Goal: Task Accomplishment & Management: Manage account settings

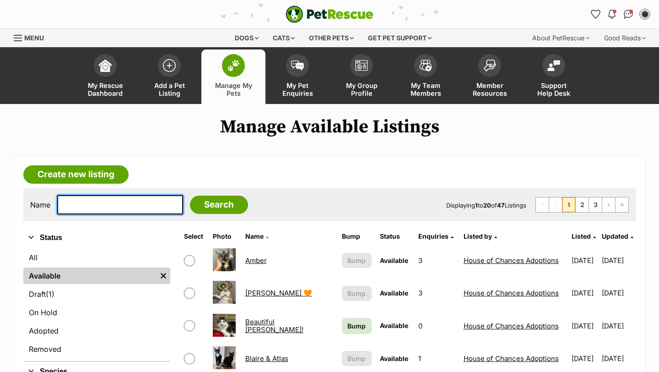
click at [115, 198] on input "text" at bounding box center [120, 204] width 126 height 19
type input "lord"
click at [190, 196] on input "Search" at bounding box center [219, 205] width 58 height 18
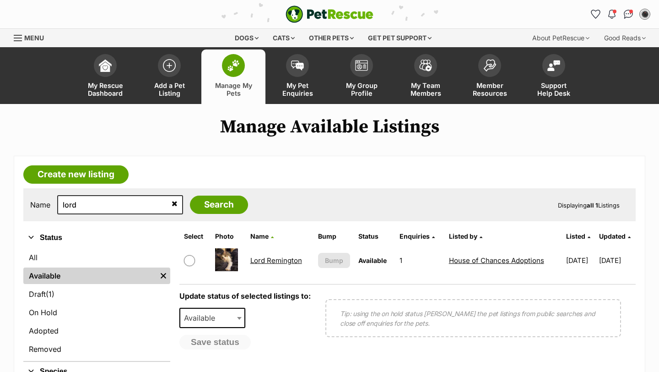
click at [287, 261] on link "Lord Remington" at bounding box center [276, 260] width 52 height 9
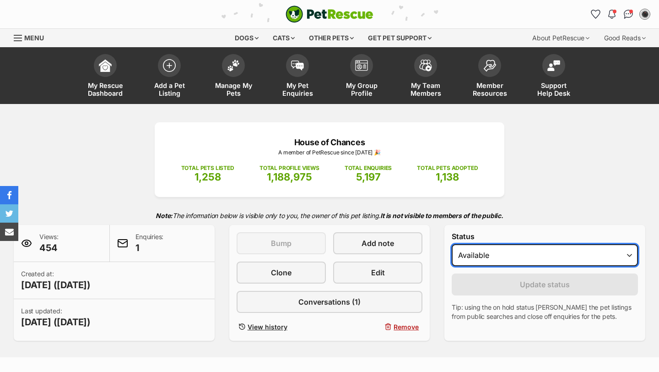
click at [487, 259] on select "Draft - not available as listing has enquires Available On hold Adopted" at bounding box center [545, 255] width 186 height 22
select select "rehomed"
click at [452, 245] on select "Draft - not available as listing has enquires Available On hold Adopted" at bounding box center [545, 255] width 186 height 22
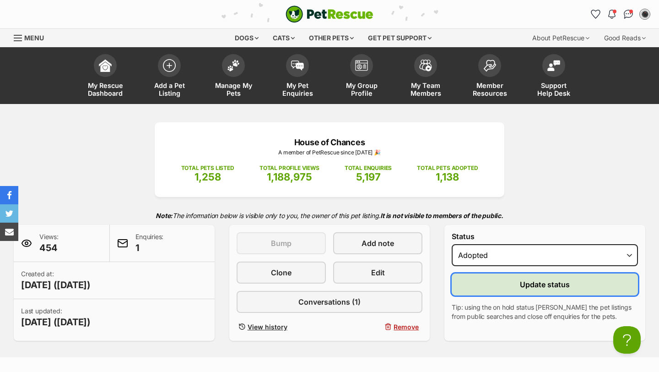
click at [497, 282] on button "Update status" at bounding box center [545, 284] width 186 height 22
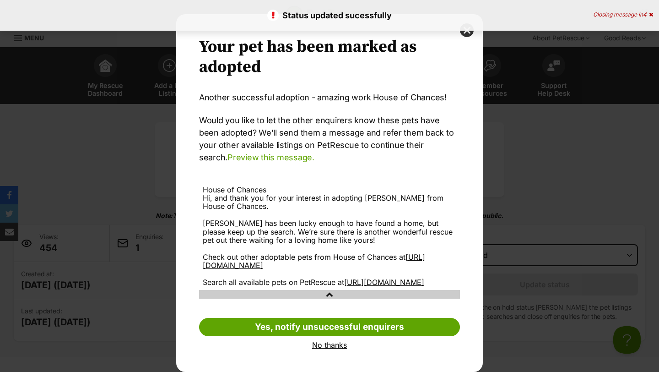
click at [322, 346] on link "No thanks" at bounding box center [329, 345] width 261 height 8
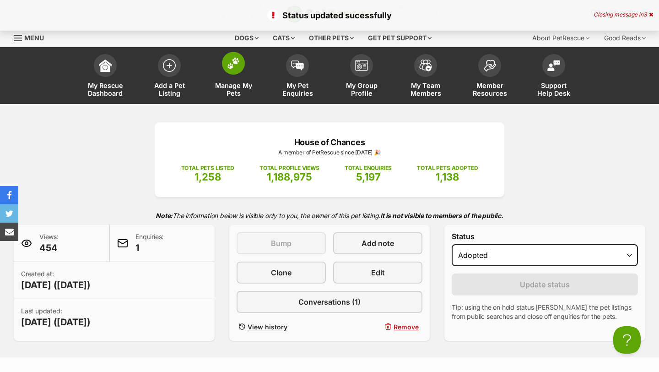
click at [217, 87] on span "Manage My Pets" at bounding box center [233, 90] width 41 height 16
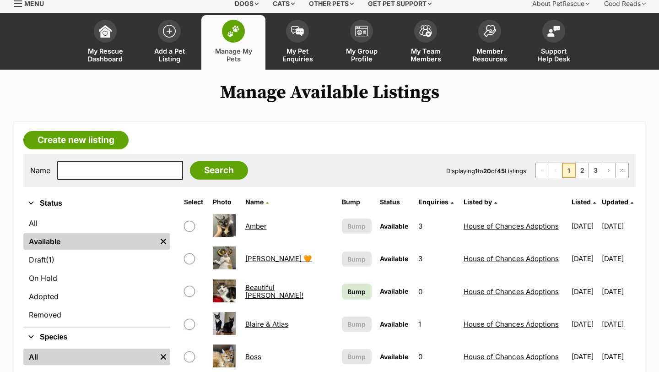
scroll to position [52, 0]
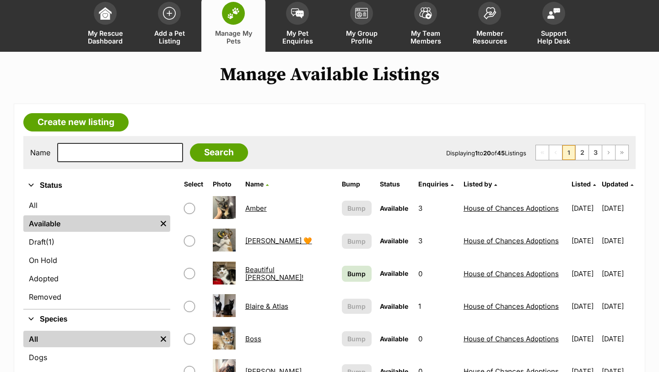
click at [261, 209] on link "Amber" at bounding box center [256, 208] width 22 height 9
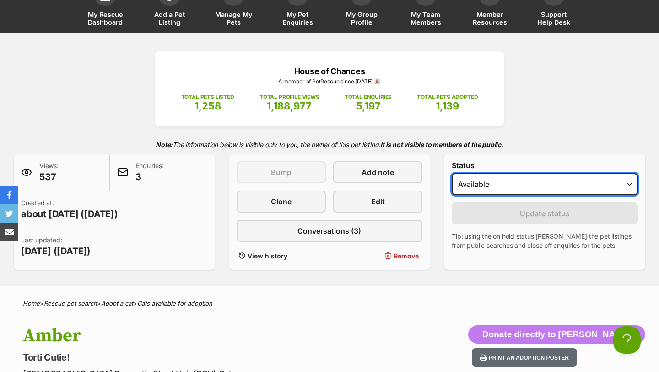
click at [524, 183] on select "Draft - not available as listing has enquires Available On hold Adopted" at bounding box center [545, 184] width 186 height 22
select select "rehomed"
click at [452, 174] on select "Draft - not available as listing has enquires Available On hold Adopted" at bounding box center [545, 184] width 186 height 22
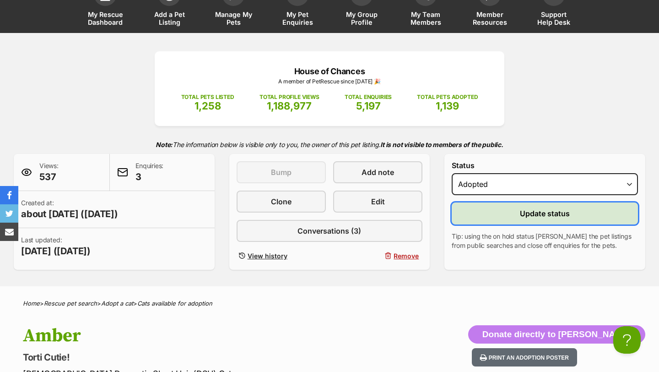
click at [519, 213] on button "Update status" at bounding box center [545, 213] width 186 height 22
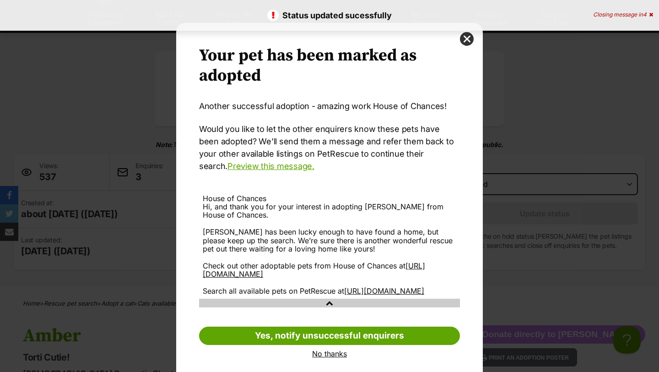
click at [325, 358] on link "No thanks" at bounding box center [329, 353] width 261 height 8
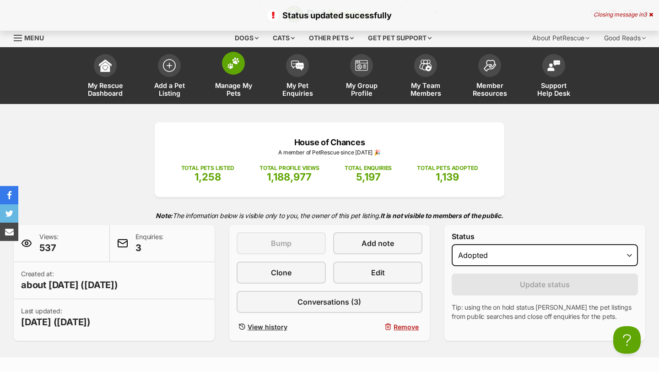
click at [226, 94] on span "Manage My Pets" at bounding box center [233, 90] width 41 height 16
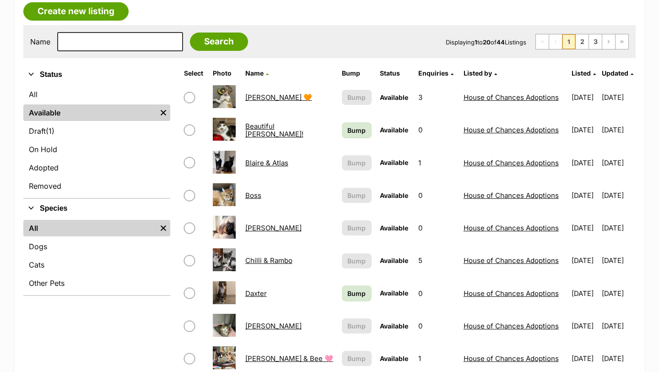
scroll to position [174, 0]
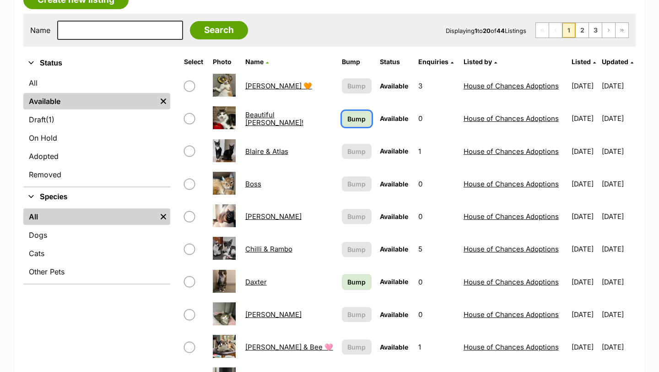
click at [348, 124] on span "Bump" at bounding box center [357, 119] width 18 height 10
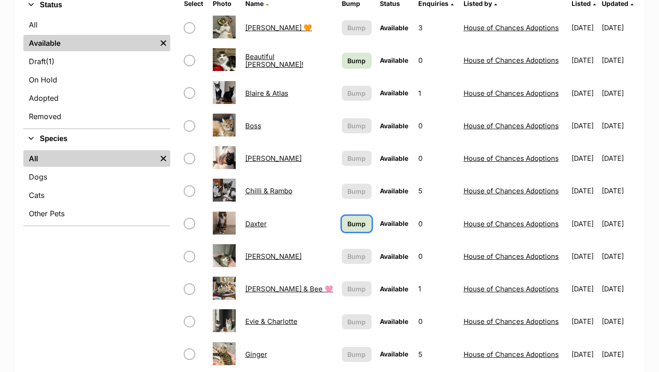
click at [348, 228] on span "Bump" at bounding box center [357, 224] width 18 height 10
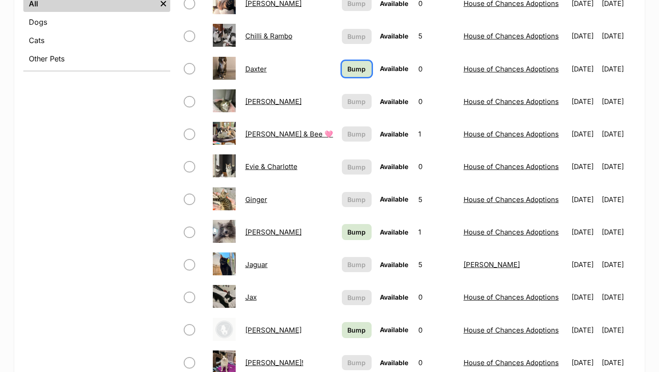
scroll to position [395, 0]
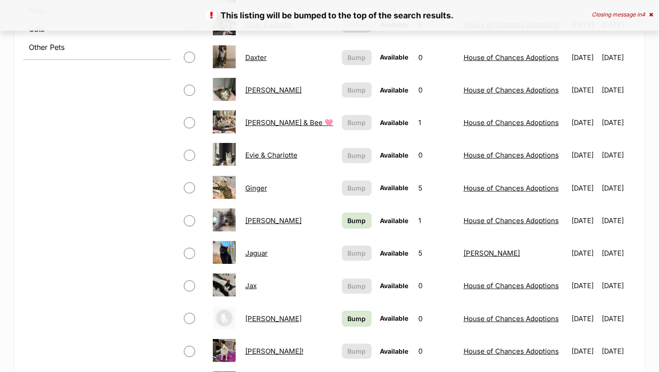
scroll to position [399, 0]
click at [348, 222] on span "Bump" at bounding box center [357, 220] width 18 height 10
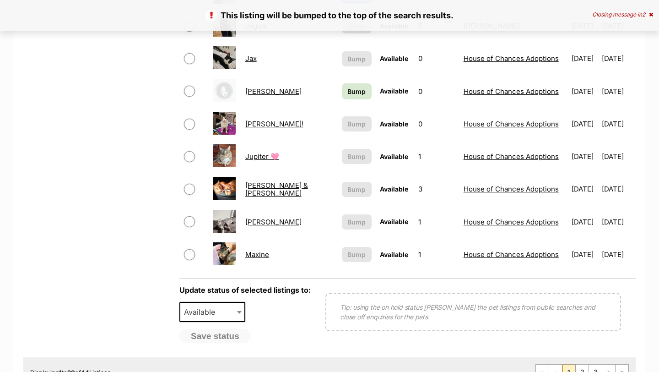
scroll to position [626, 0]
click at [348, 92] on span "Bump" at bounding box center [357, 91] width 18 height 10
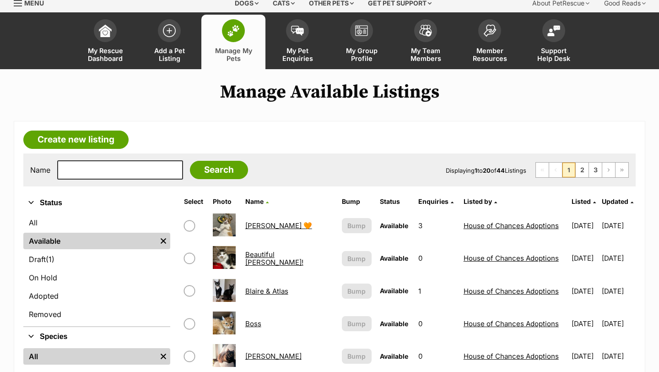
scroll to position [0, 0]
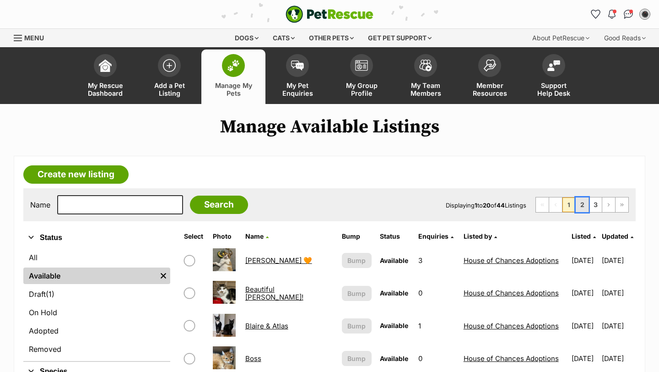
click at [579, 205] on link "2" at bounding box center [582, 204] width 13 height 15
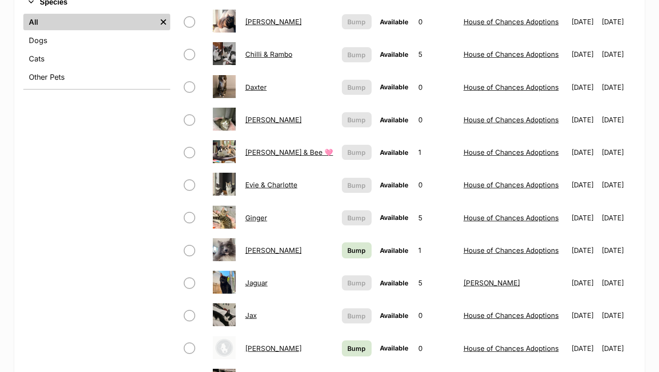
scroll to position [484, 0]
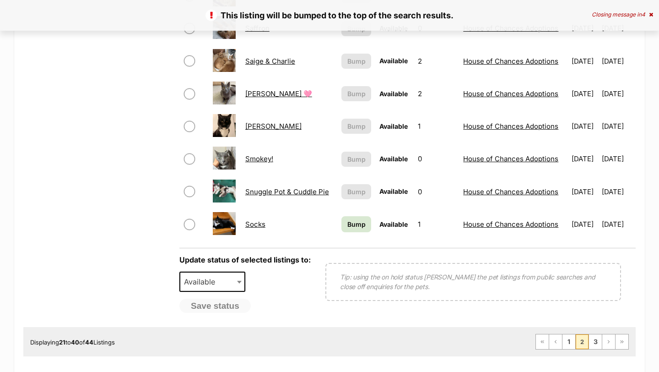
scroll to position [768, 0]
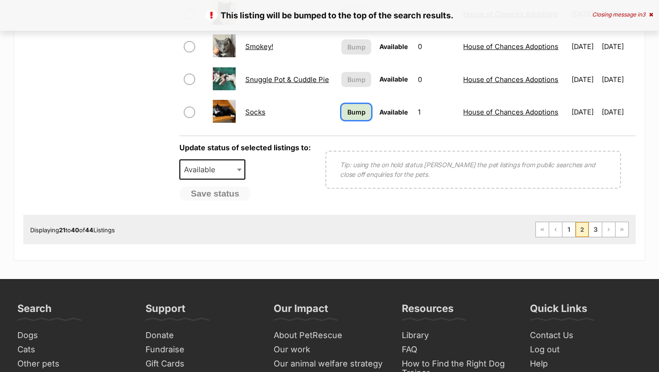
click at [351, 114] on span "Bump" at bounding box center [357, 112] width 18 height 10
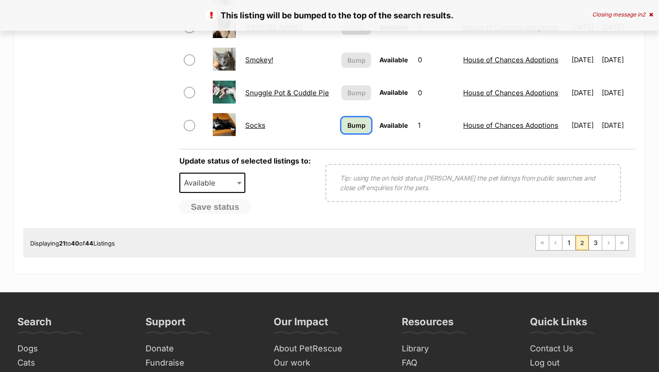
scroll to position [756, 0]
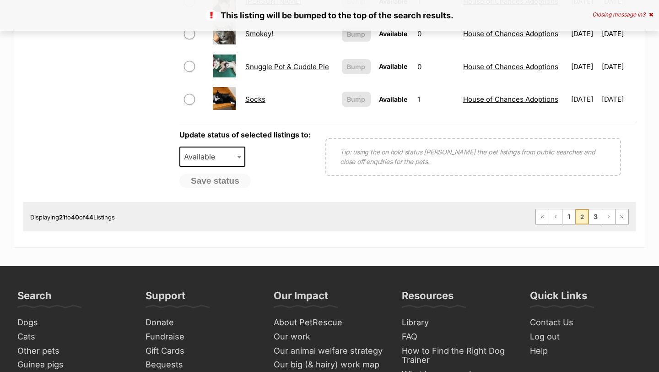
scroll to position [771, 0]
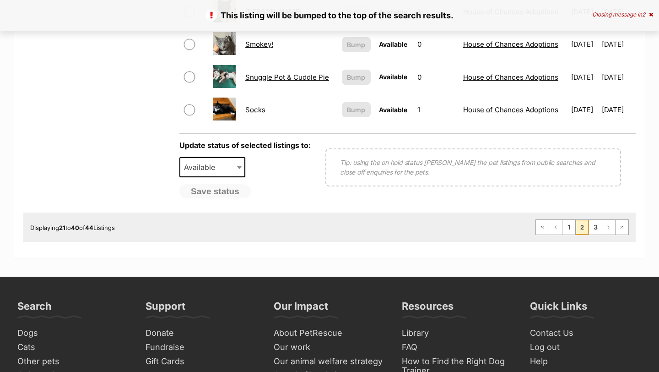
click at [589, 229] on li "3" at bounding box center [595, 227] width 13 height 15
click at [594, 231] on link "3" at bounding box center [595, 227] width 13 height 15
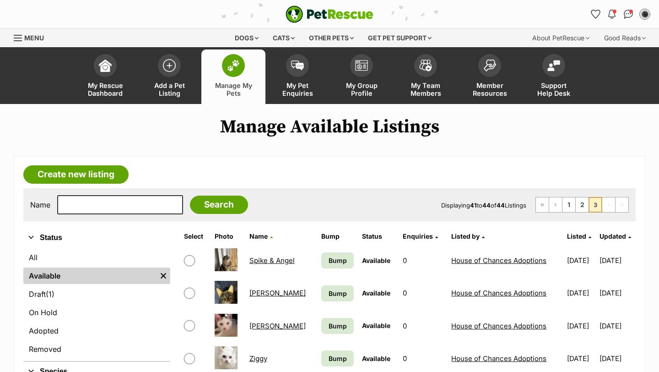
scroll to position [81, 0]
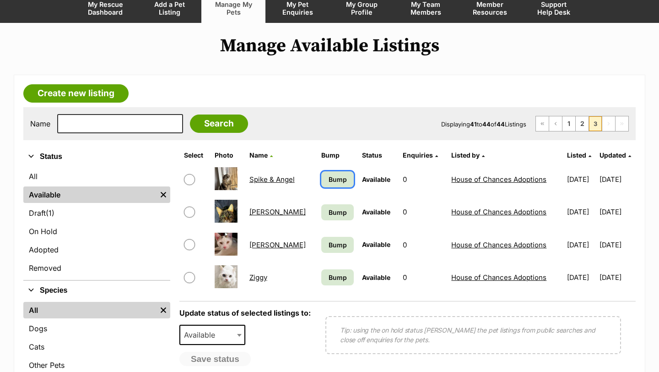
click at [329, 175] on span "Bump" at bounding box center [338, 179] width 18 height 10
click at [329, 212] on span "Bump" at bounding box center [338, 212] width 18 height 10
click at [329, 244] on span "Bump" at bounding box center [338, 245] width 18 height 10
click at [329, 280] on span "Bump" at bounding box center [338, 277] width 18 height 10
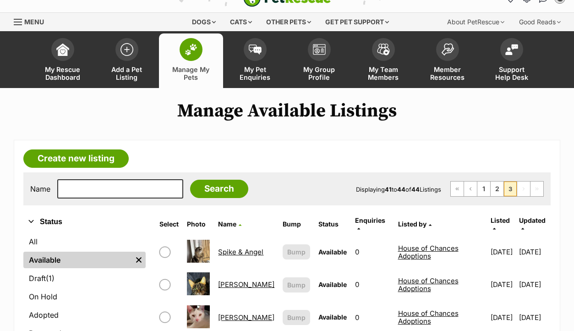
scroll to position [27, 0]
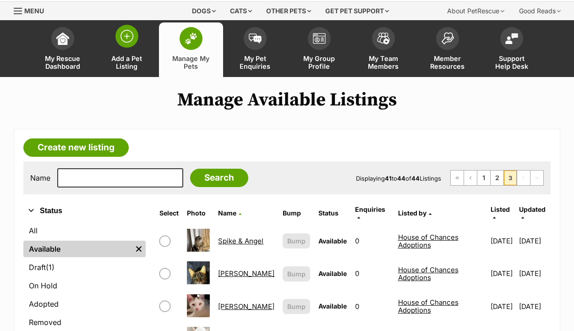
click at [134, 59] on span "Add a Pet Listing" at bounding box center [126, 62] width 41 height 16
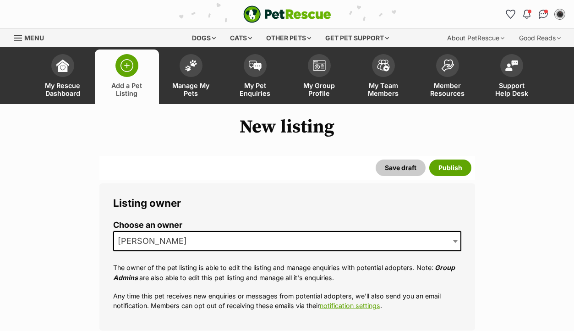
scroll to position [68, 0]
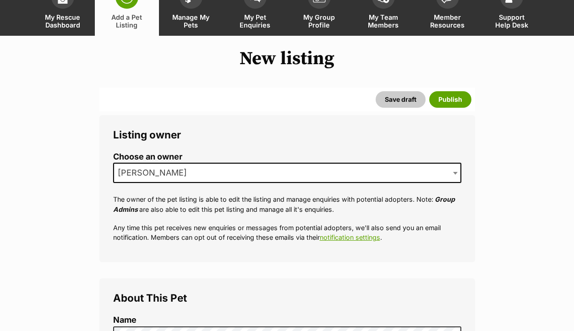
click at [190, 162] on li "Choose an owner Lauren O'Grady" at bounding box center [287, 171] width 348 height 38
click at [190, 171] on span "[PERSON_NAME]" at bounding box center [287, 173] width 348 height 20
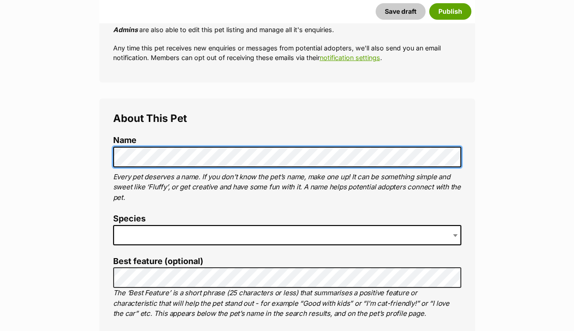
scroll to position [282, 0]
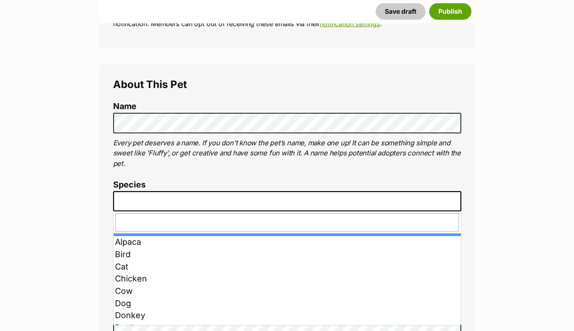
click at [162, 196] on span at bounding box center [287, 201] width 348 height 20
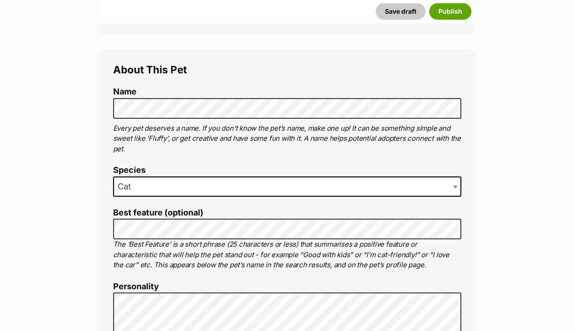
scroll to position [307, 0]
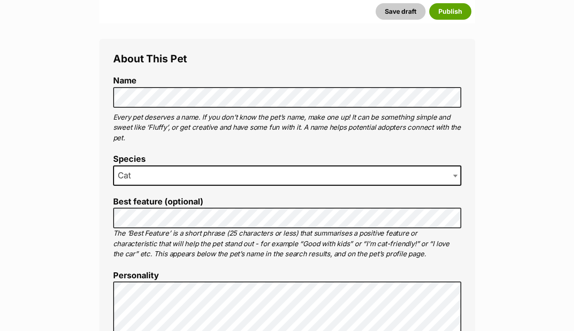
click at [160, 229] on p "The ‘Best Feature’ is a short phrase (25 characters or less) that summarises a …" at bounding box center [287, 243] width 348 height 31
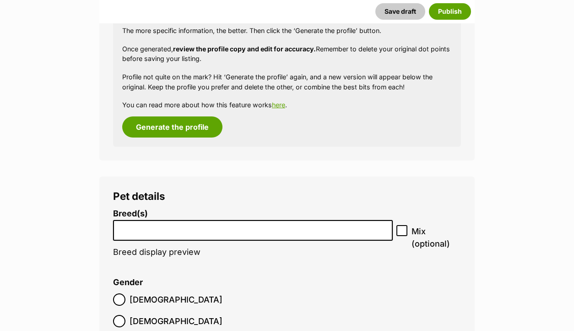
scroll to position [1092, 0]
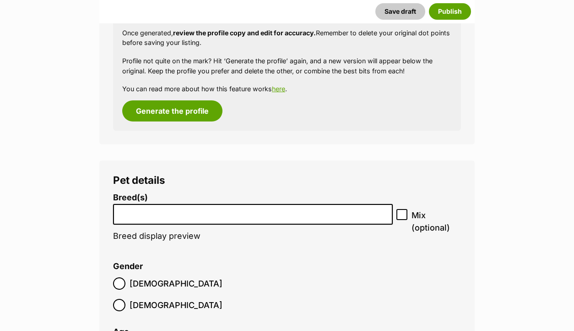
click at [208, 221] on li at bounding box center [252, 214] width 273 height 19
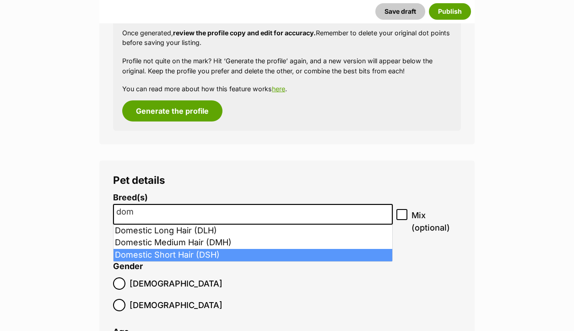
type input "dom"
select select "252102"
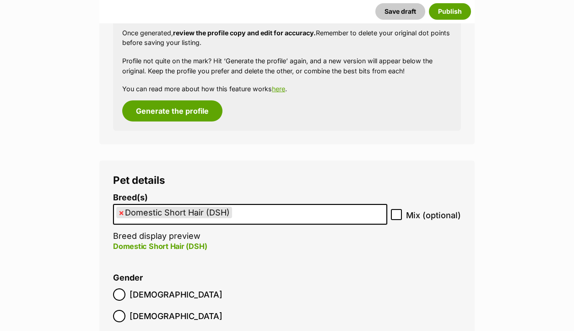
click at [179, 310] on span "Female" at bounding box center [176, 316] width 93 height 12
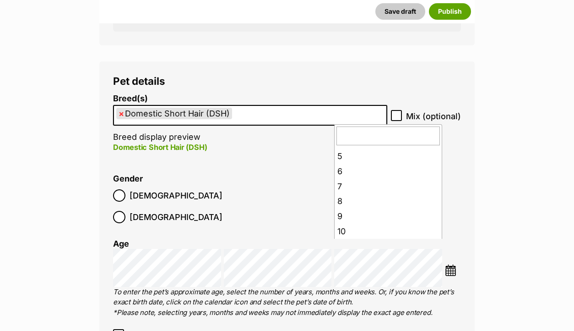
scroll to position [75, 0]
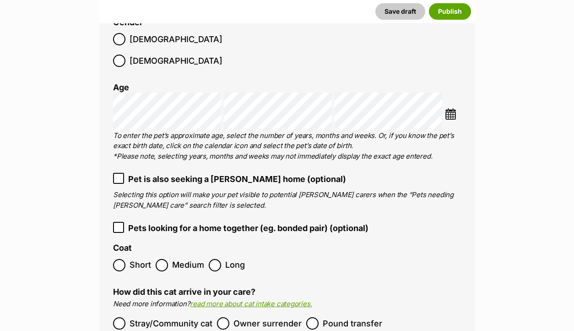
click at [135, 259] on span "Short" at bounding box center [141, 265] width 22 height 12
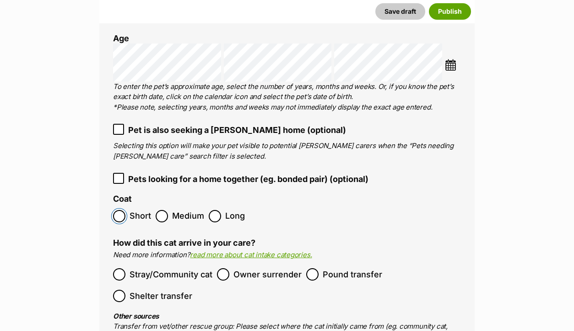
scroll to position [1416, 0]
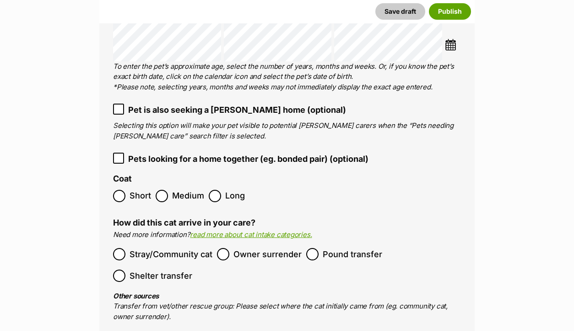
click at [363, 248] on span "Pound transfer" at bounding box center [353, 254] width 60 height 12
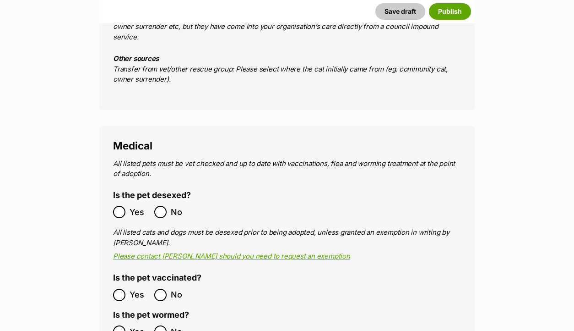
scroll to position [1698, 0]
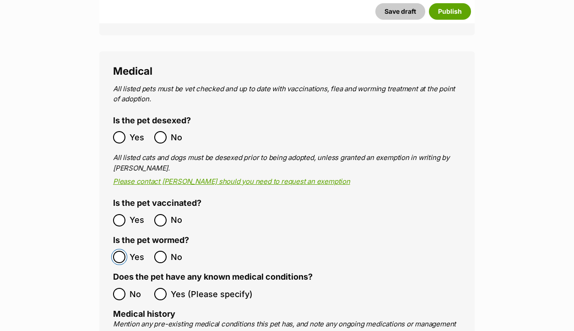
scroll to position [1814, 0]
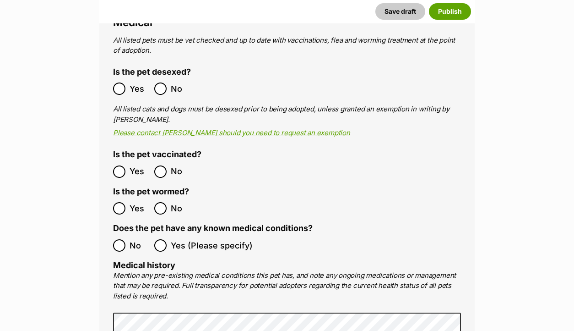
click at [125, 225] on ol "All listed pets must be vet checked and up to date with vaccinations, flea and …" at bounding box center [287, 277] width 348 height 484
click at [124, 234] on ol "No Yes (Please specify)" at bounding box center [287, 245] width 348 height 22
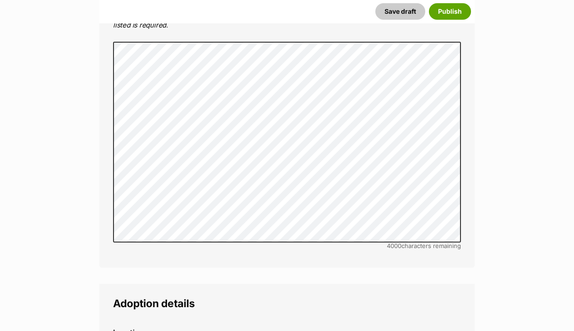
scroll to position [2177, 0]
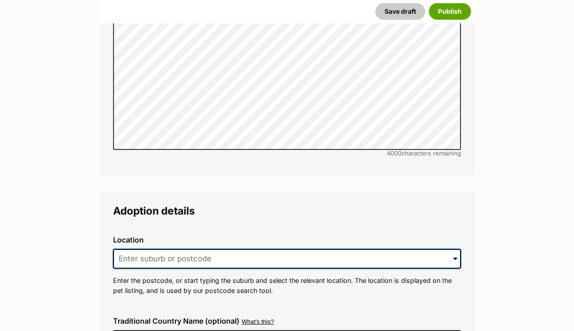
click at [143, 249] on input at bounding box center [287, 259] width 348 height 20
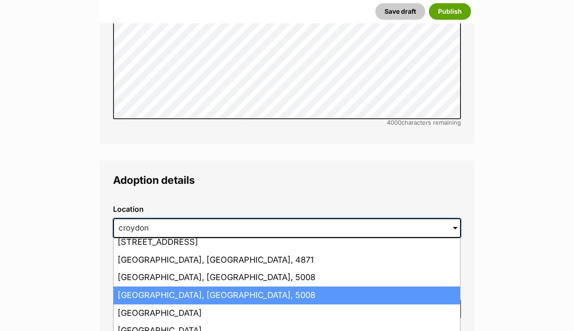
scroll to position [2209, 0]
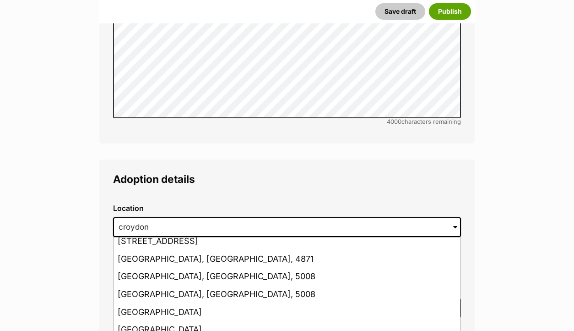
type input "Croydon, Victoria, 3136"
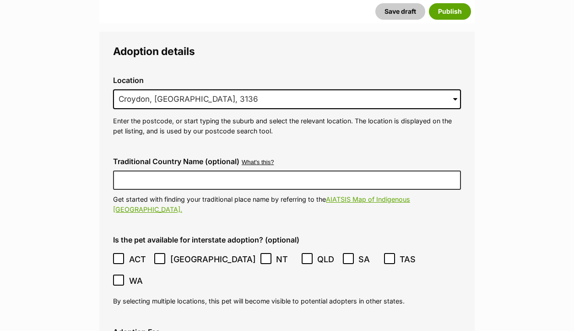
scroll to position [2403, 0]
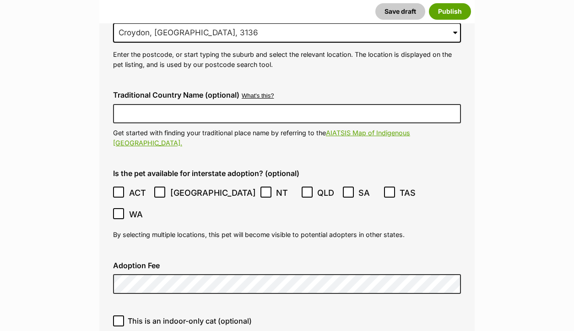
click at [129, 315] on span "This is an indoor-only cat (optional)" at bounding box center [190, 320] width 124 height 11
click at [124, 315] on input "This is an indoor-only cat (optional)" at bounding box center [118, 320] width 11 height 11
checkbox input "true"
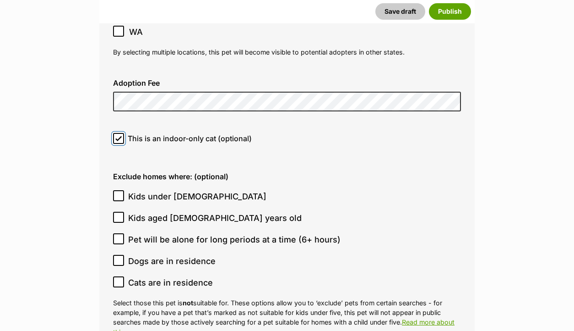
scroll to position [2607, 0]
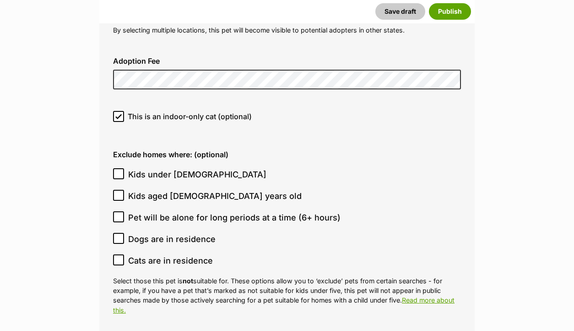
click at [161, 168] on span "Kids under [DEMOGRAPHIC_DATA]" at bounding box center [197, 174] width 138 height 12
click at [124, 168] on input "Kids under [DEMOGRAPHIC_DATA]" at bounding box center [118, 173] width 11 height 11
checkbox input "true"
click at [173, 233] on span "Dogs are in residence" at bounding box center [171, 239] width 87 height 12
click at [124, 233] on input "Dogs are in residence" at bounding box center [118, 238] width 11 height 11
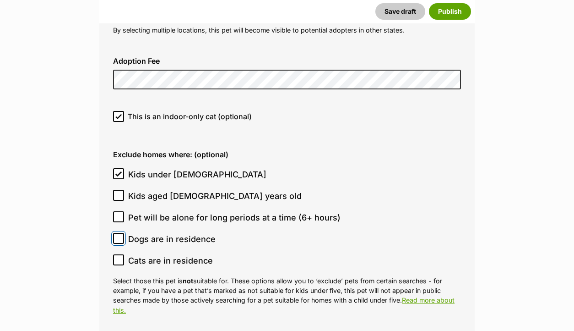
checkbox input "true"
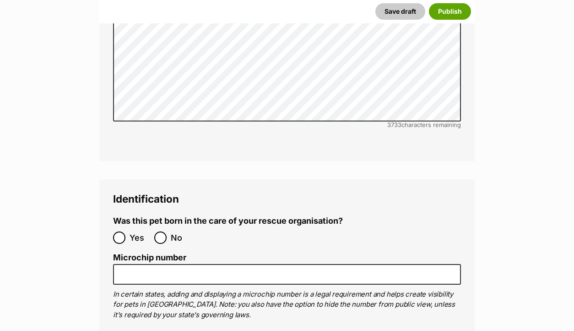
scroll to position [3091, 0]
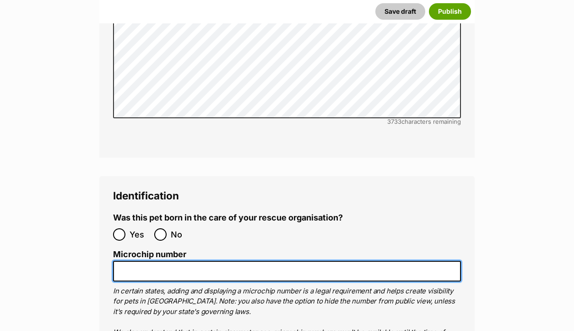
click at [169, 261] on input "Microchip number" at bounding box center [287, 271] width 348 height 21
paste input "956000018918322"
type input "956000018918322"
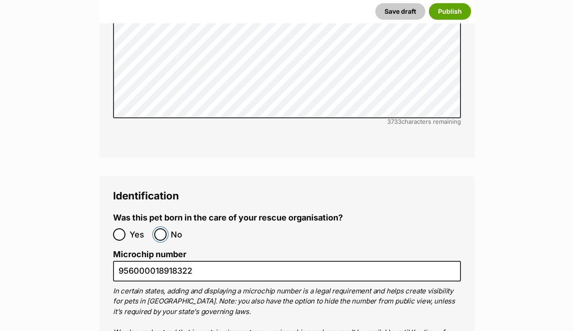
click at [161, 228] on input "No" at bounding box center [160, 234] width 12 height 12
radio input "true"
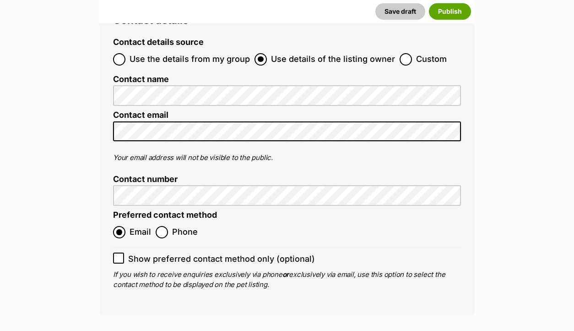
scroll to position [3864, 0]
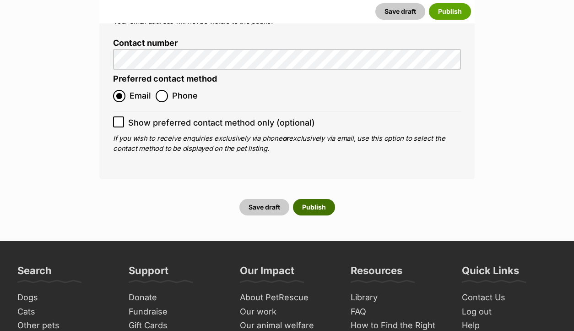
click at [321, 199] on button "Publish" at bounding box center [314, 207] width 42 height 16
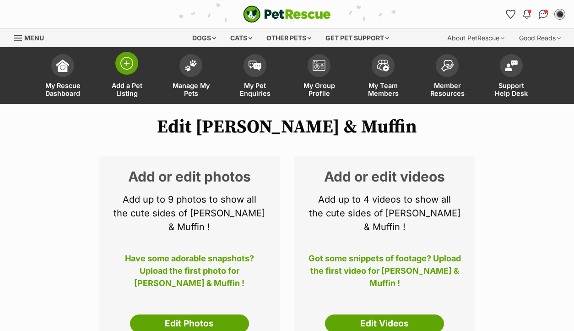
click at [134, 89] on span "Add a Pet Listing" at bounding box center [126, 90] width 41 height 16
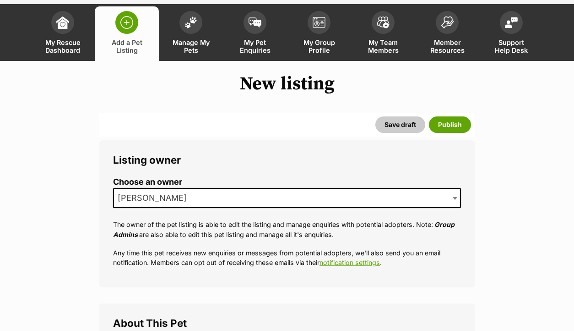
scroll to position [60, 0]
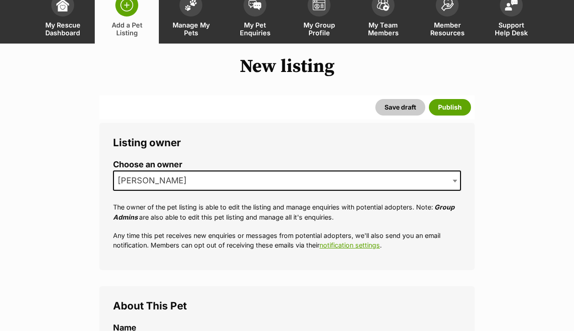
click at [177, 177] on span "[PERSON_NAME]" at bounding box center [155, 180] width 82 height 13
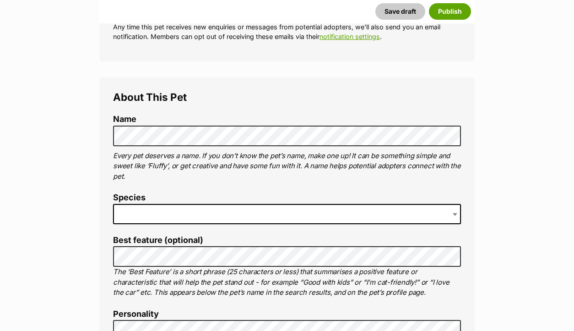
click at [169, 152] on p "Every pet deserves a name. If you don’t know the pet’s name, make one up! It ca…" at bounding box center [287, 166] width 348 height 31
click at [161, 221] on span at bounding box center [287, 214] width 348 height 20
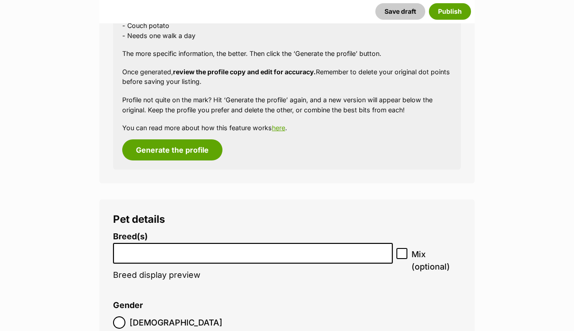
scroll to position [1084, 0]
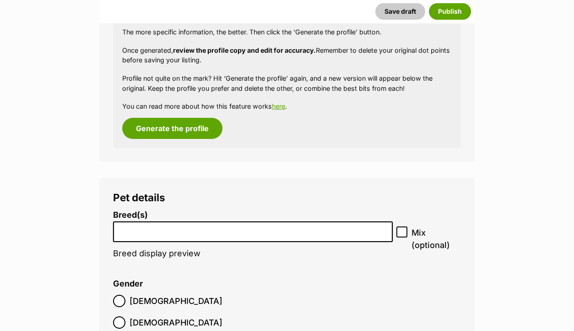
click at [181, 229] on input "search" at bounding box center [252, 229] width 273 height 10
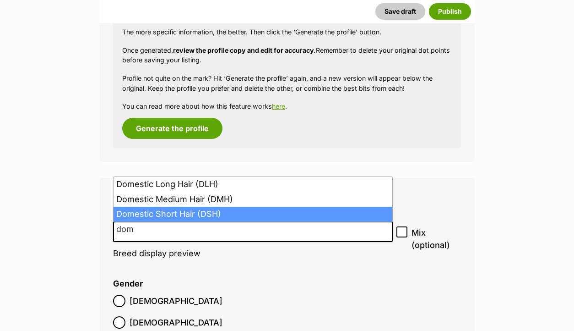
type input "dom"
select select "252102"
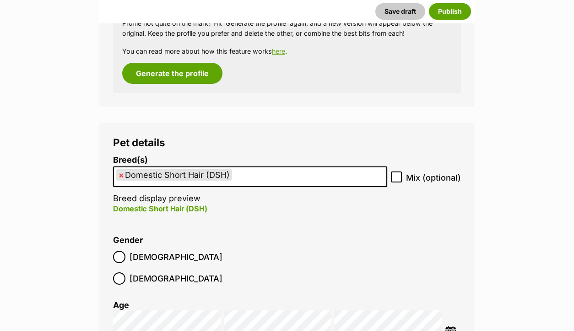
click at [169, 272] on label "Female" at bounding box center [167, 278] width 109 height 12
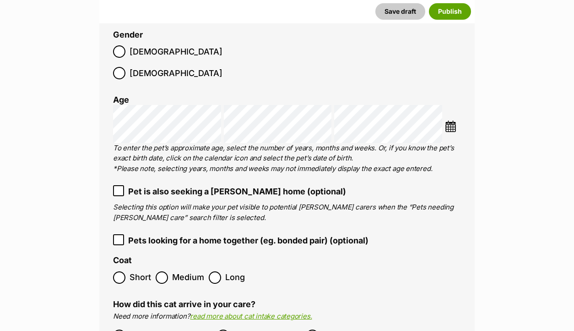
scroll to position [1397, 0]
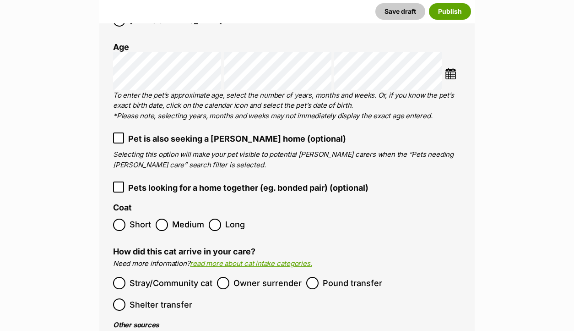
click at [143, 218] on span "Short" at bounding box center [141, 224] width 22 height 12
click at [348, 277] on span "Pound transfer" at bounding box center [353, 283] width 60 height 12
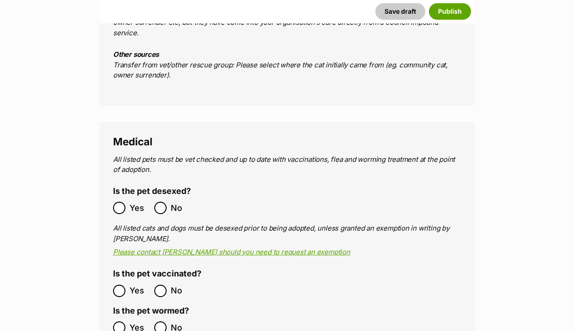
click at [132, 284] on span "Yes" at bounding box center [140, 290] width 20 height 12
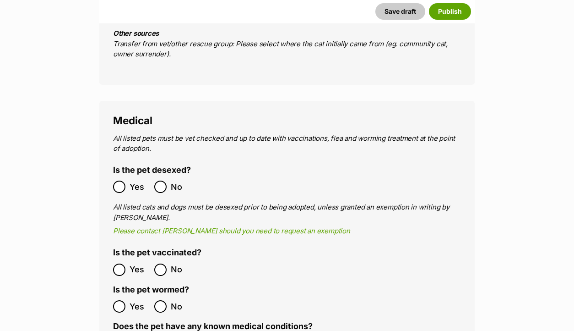
click at [128, 180] on label "Yes" at bounding box center [131, 186] width 37 height 12
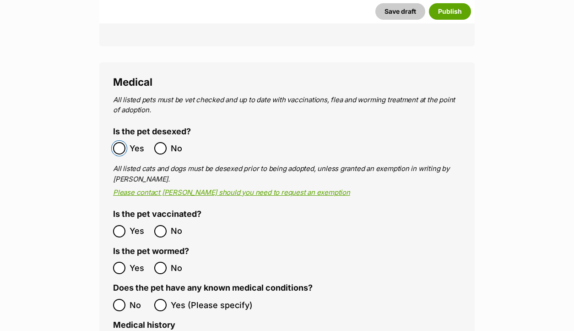
scroll to position [1817, 0]
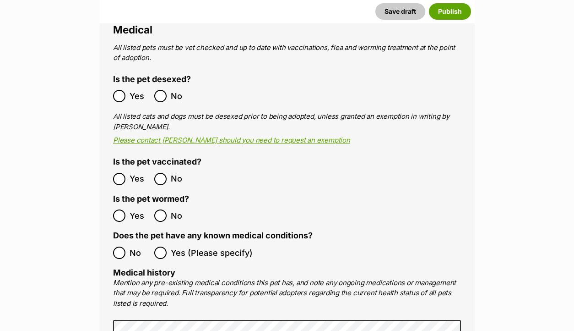
click at [126, 246] on label "No" at bounding box center [131, 252] width 37 height 12
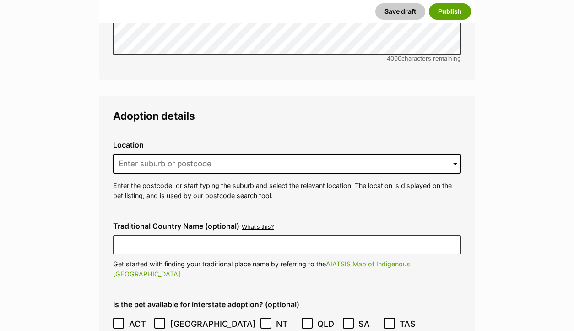
scroll to position [2306, 0]
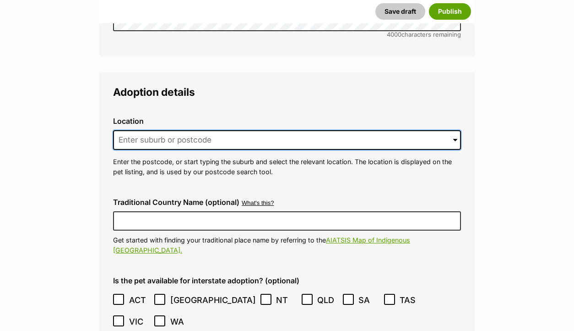
click at [153, 130] on input at bounding box center [287, 140] width 348 height 20
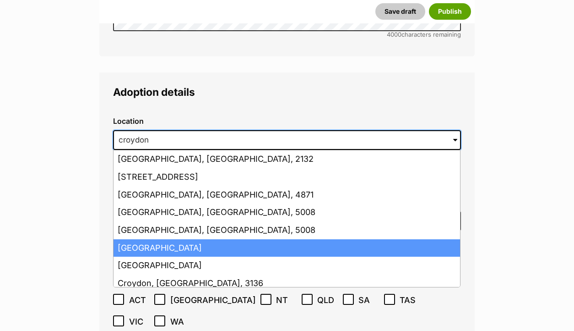
scroll to position [23, 0]
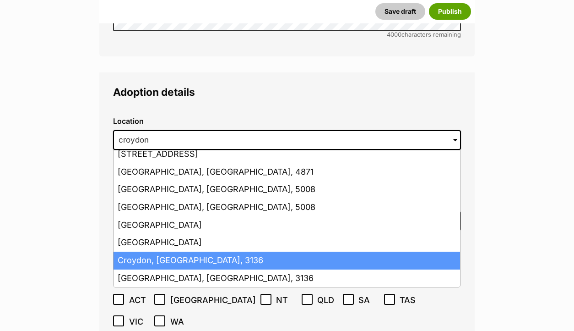
click at [178, 251] on li "Croydon, Victoria, 3136" at bounding box center [287, 260] width 347 height 18
type input "Croydon, Victoria, 3136"
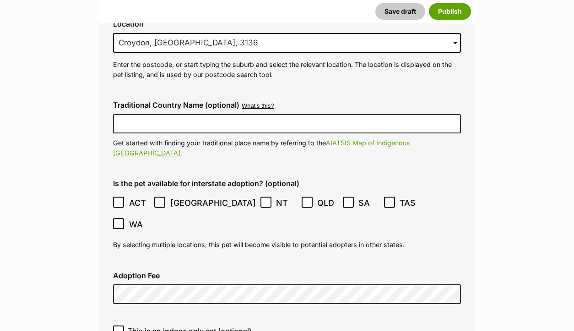
scroll to position [2412, 0]
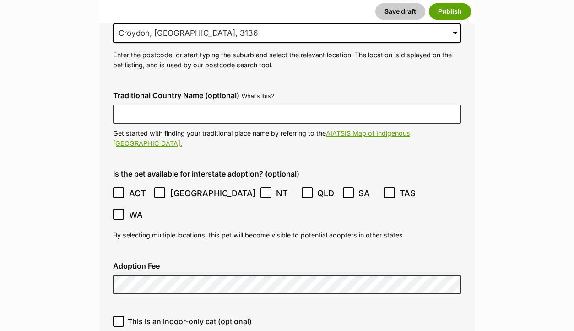
click at [163, 316] on span "This is an indoor-only cat (optional)" at bounding box center [190, 321] width 124 height 11
click at [124, 316] on input "This is an indoor-only cat (optional)" at bounding box center [118, 321] width 11 height 11
checkbox input "true"
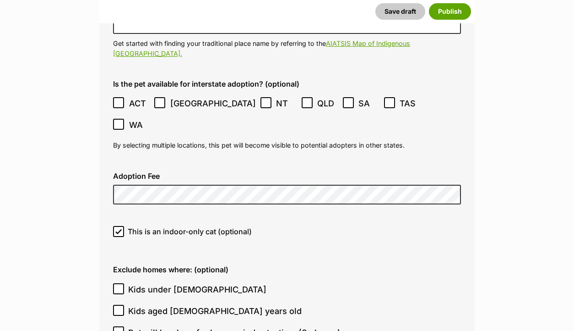
click at [157, 283] on span "Kids under 5 years old" at bounding box center [197, 289] width 138 height 12
click at [124, 283] on input "Kids under 5 years old" at bounding box center [118, 288] width 11 height 11
checkbox input "true"
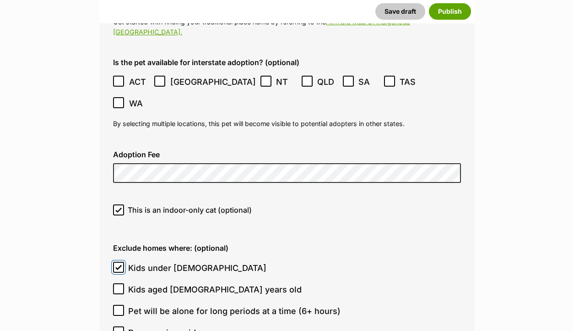
scroll to position [2559, 0]
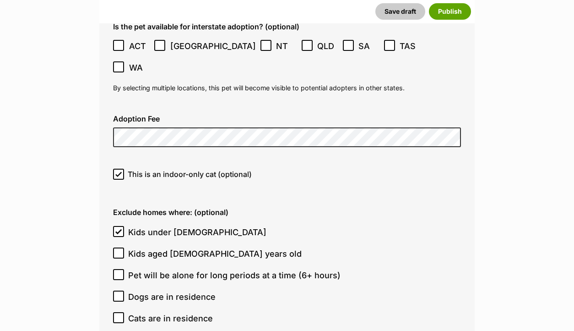
click at [157, 242] on ol "Kids under 5 years old Kids aged 6-12 years old Pet will be alone for long peri…" at bounding box center [287, 275] width 348 height 108
click at [154, 290] on span "Dogs are in residence" at bounding box center [171, 296] width 87 height 12
click at [124, 290] on input "Dogs are in residence" at bounding box center [118, 295] width 11 height 11
checkbox input "true"
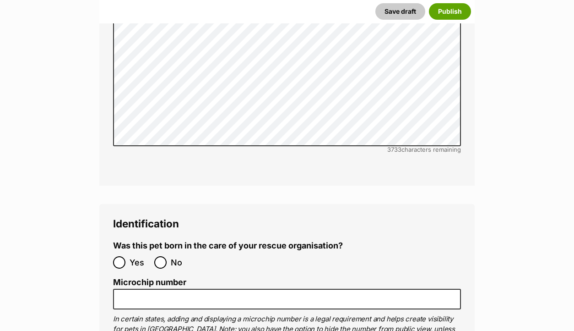
scroll to position [3134, 0]
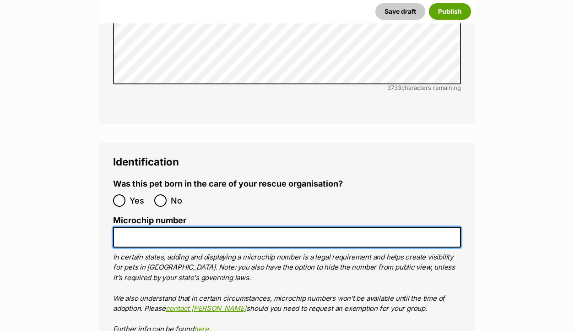
click at [157, 227] on input "Microchip number" at bounding box center [287, 237] width 348 height 21
paste input "956000018918323"
type input "956000018918323"
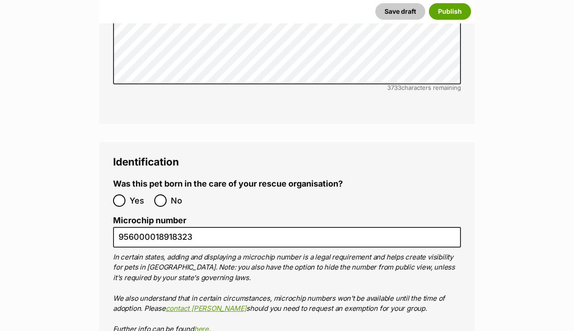
click at [167, 194] on label "No" at bounding box center [172, 200] width 37 height 12
click at [167, 194] on input "No" at bounding box center [160, 200] width 12 height 12
radio input "true"
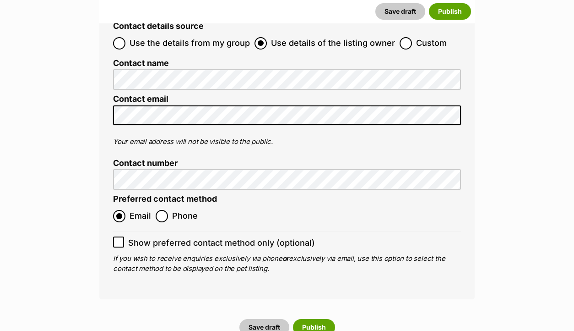
scroll to position [3782, 0]
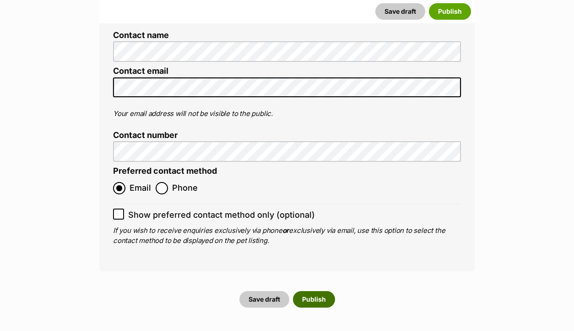
click at [313, 291] on button "Publish" at bounding box center [314, 299] width 42 height 16
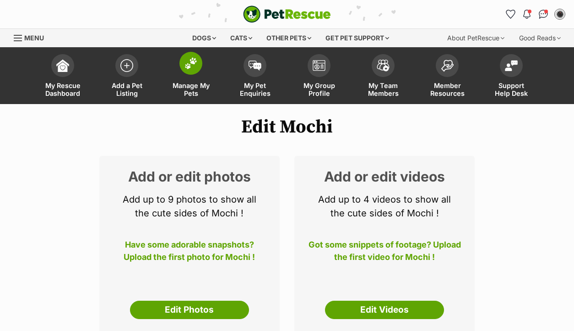
click at [185, 79] on link "Manage My Pets" at bounding box center [191, 76] width 64 height 54
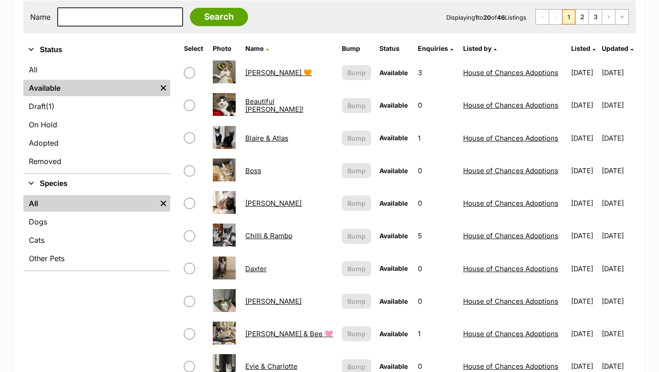
scroll to position [193, 0]
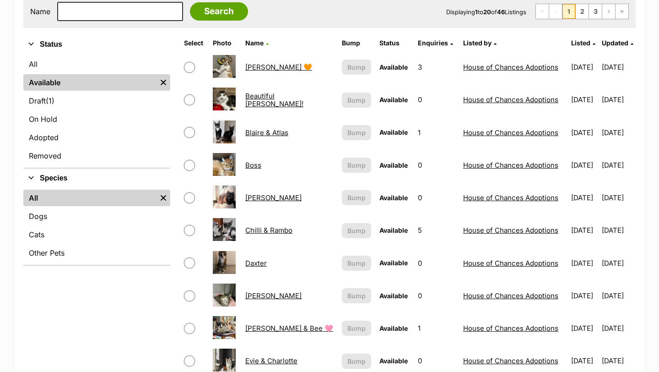
click at [260, 190] on td "[PERSON_NAME]" at bounding box center [290, 198] width 96 height 32
click at [260, 192] on td "[PERSON_NAME]" at bounding box center [290, 198] width 96 height 32
click at [260, 196] on link "[PERSON_NAME]" at bounding box center [273, 197] width 56 height 9
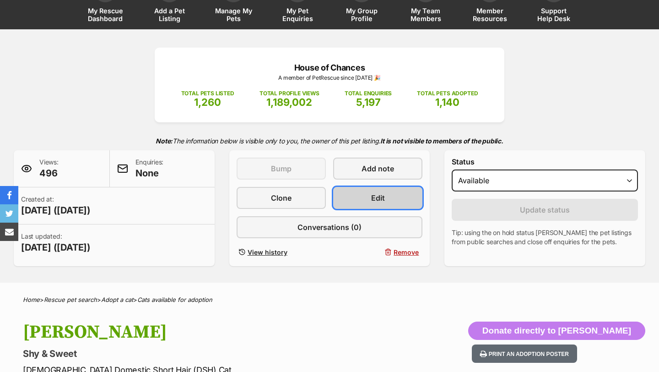
click at [397, 203] on link "Edit" at bounding box center [377, 198] width 89 height 22
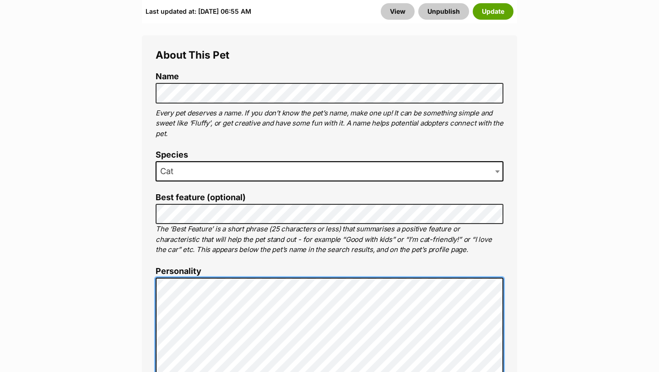
scroll to position [497, 0]
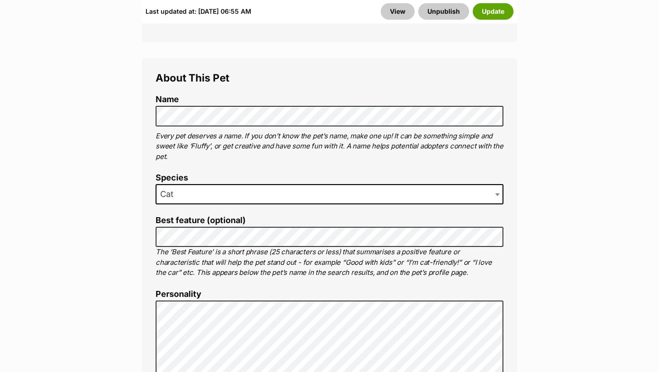
click at [208, 141] on p "Every pet deserves a name. If you don’t know the pet’s name, make one up! It ca…" at bounding box center [330, 146] width 348 height 31
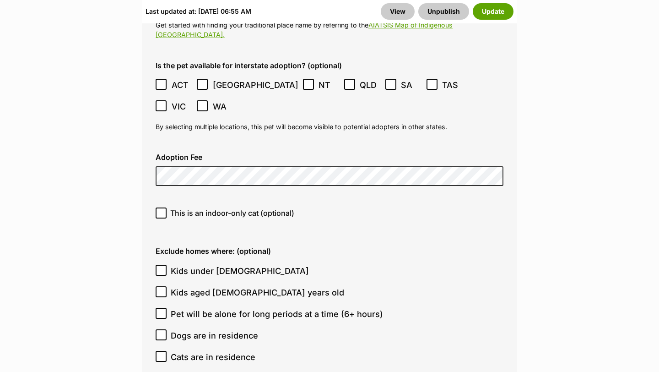
scroll to position [2732, 0]
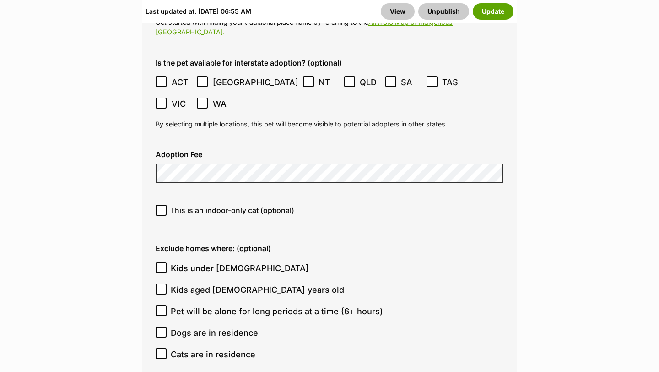
click at [190, 205] on span "This is an indoor-only cat (optional)" at bounding box center [232, 210] width 124 height 11
click at [167, 205] on input "This is an indoor-only cat (optional)" at bounding box center [161, 210] width 11 height 11
checkbox input "true"
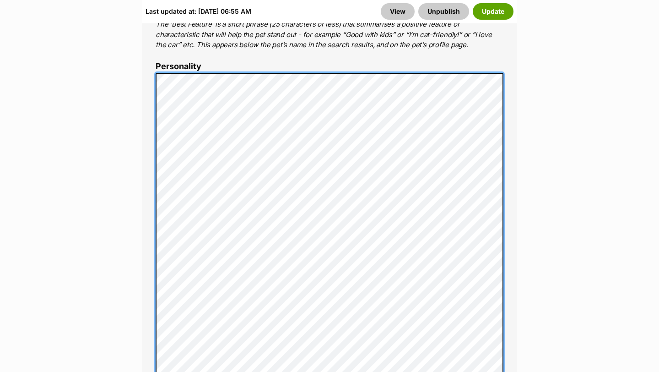
scroll to position [727, 0]
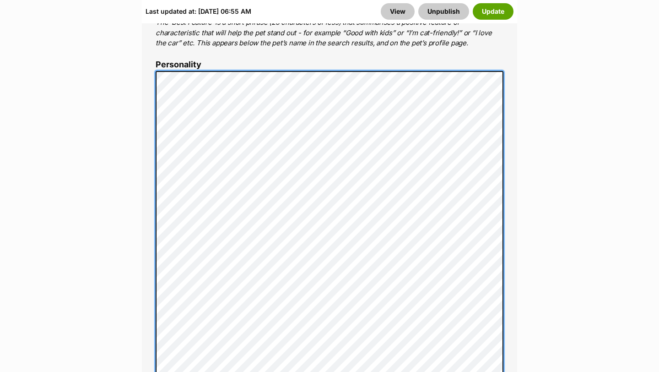
click at [155, 179] on div "About This Pet Name Henlo there, it looks like you might be using the pet name …" at bounding box center [329, 307] width 375 height 957
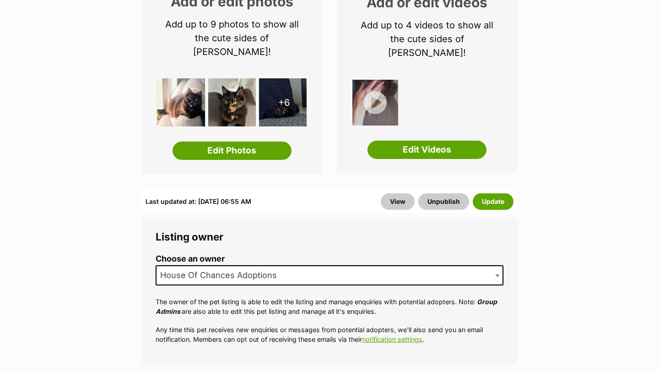
scroll to position [174, 0]
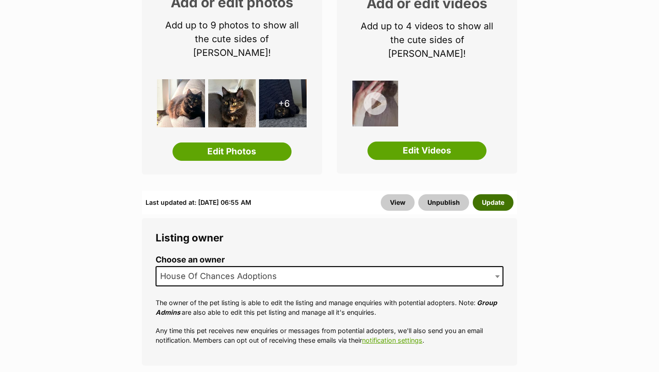
click at [487, 194] on button "Update" at bounding box center [493, 202] width 41 height 16
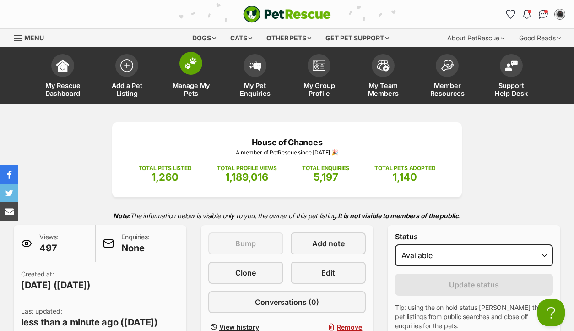
click at [180, 91] on span "Manage My Pets" at bounding box center [190, 90] width 41 height 16
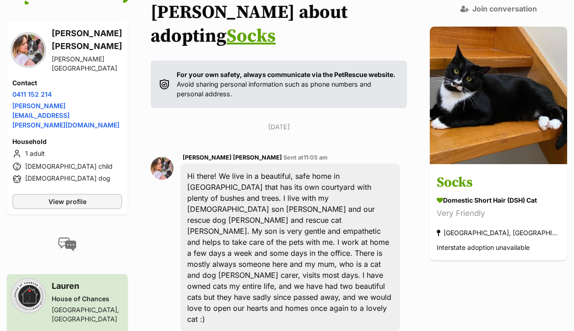
scroll to position [193, 0]
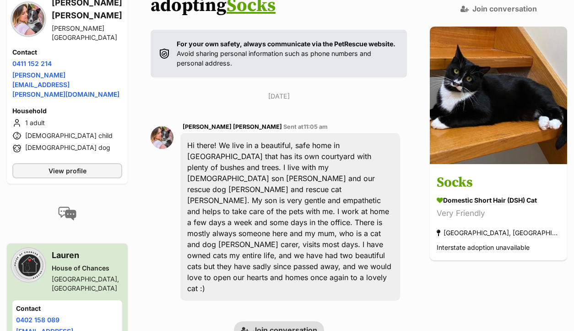
click at [277, 321] on link "Join conversation" at bounding box center [279, 329] width 90 height 17
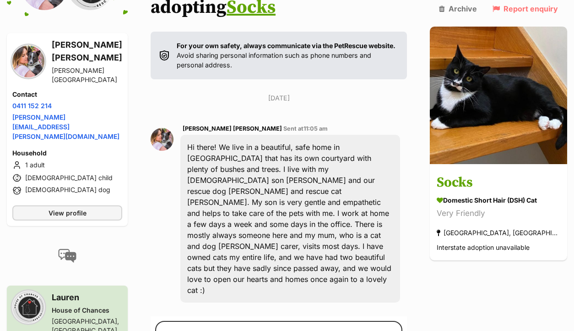
scroll to position [193, 0]
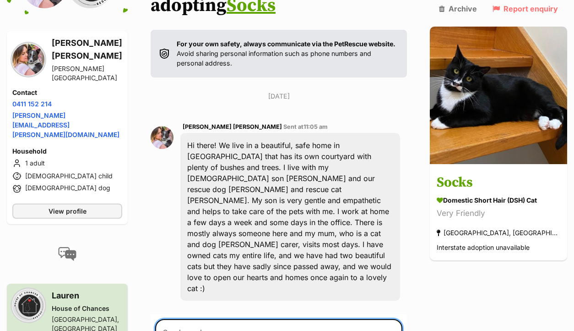
paste textarea "Hi there, Thank you so much for you interest in adopting from us, we really app…"
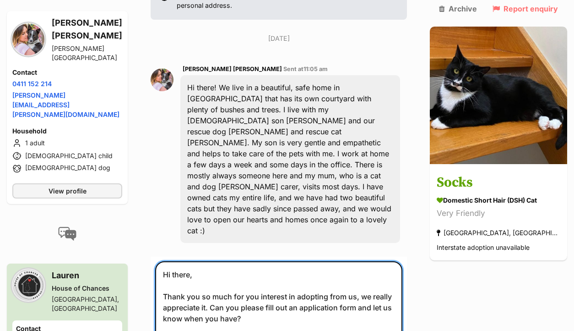
scroll to position [273, 0]
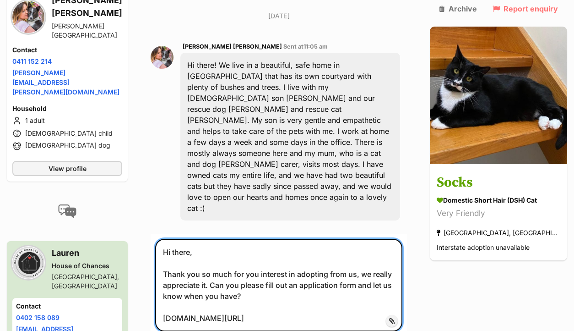
type textarea "Hi there, Thank you so much for you interest in adopting from us, we really app…"
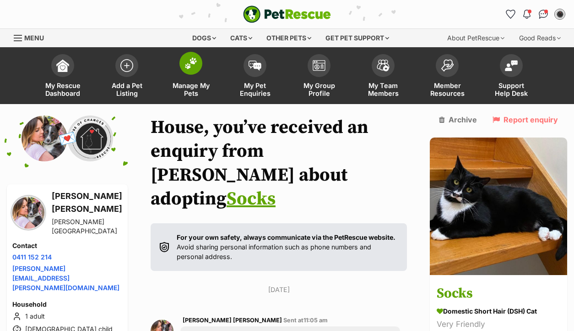
click at [185, 90] on span "Manage My Pets" at bounding box center [190, 90] width 41 height 16
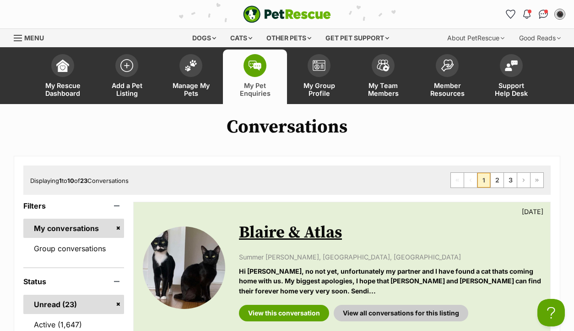
scroll to position [32, 0]
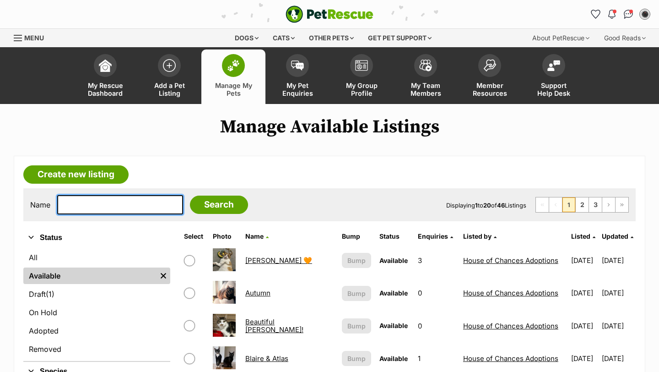
click at [60, 207] on input "text" at bounding box center [120, 204] width 126 height 19
type input "mae"
click at [190, 196] on input "Search" at bounding box center [219, 205] width 58 height 18
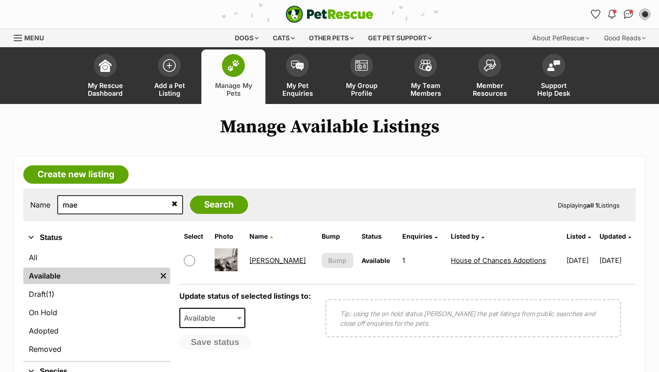
click at [257, 260] on link "[PERSON_NAME]" at bounding box center [278, 260] width 56 height 9
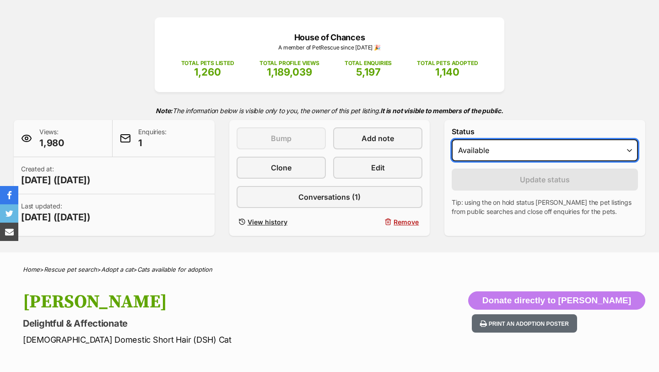
click at [479, 148] on select "Draft - not available as listing has enquires Available On hold Adopted" at bounding box center [545, 150] width 186 height 22
select select "rehomed"
click at [452, 140] on select "Draft - not available as listing has enquires Available On hold Adopted" at bounding box center [545, 150] width 186 height 22
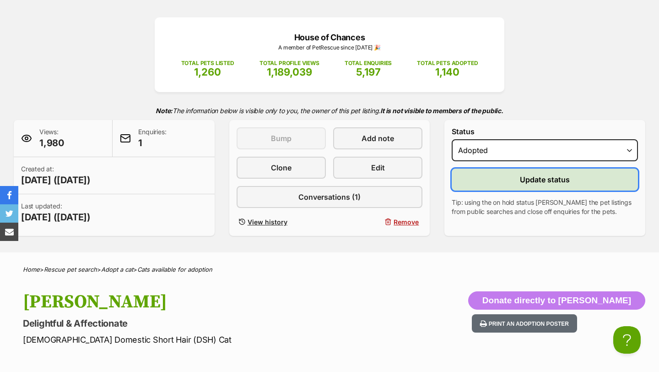
click at [480, 182] on button "Update status" at bounding box center [545, 180] width 186 height 22
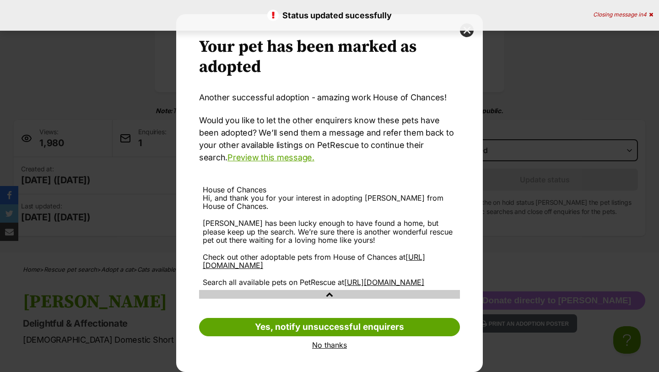
click at [332, 345] on link "No thanks" at bounding box center [329, 345] width 261 height 8
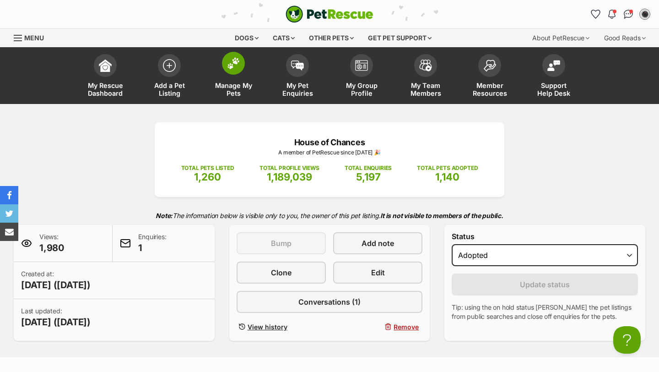
click at [235, 81] on link "Manage My Pets" at bounding box center [233, 76] width 64 height 54
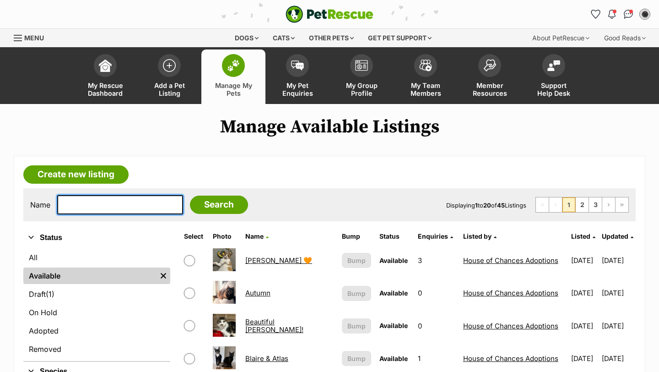
click at [127, 198] on input "text" at bounding box center [120, 204] width 126 height 19
type input "simba"
click at [190, 196] on input "Search" at bounding box center [219, 205] width 58 height 18
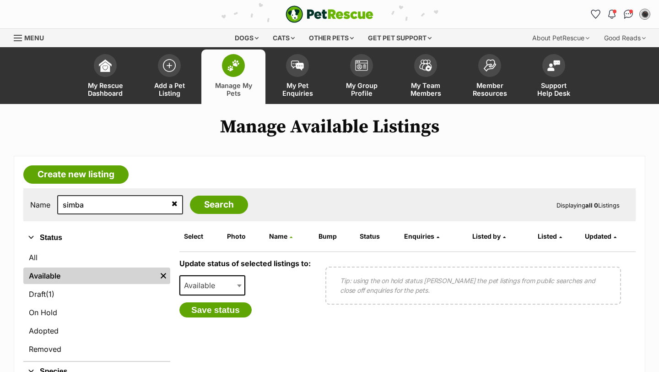
scroll to position [21, 0]
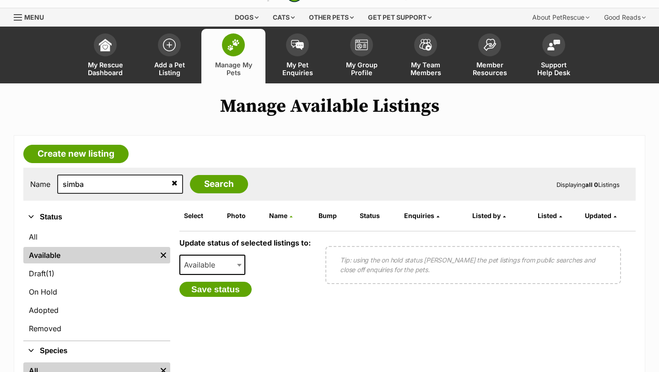
click at [231, 63] on span "Manage My Pets" at bounding box center [233, 69] width 41 height 16
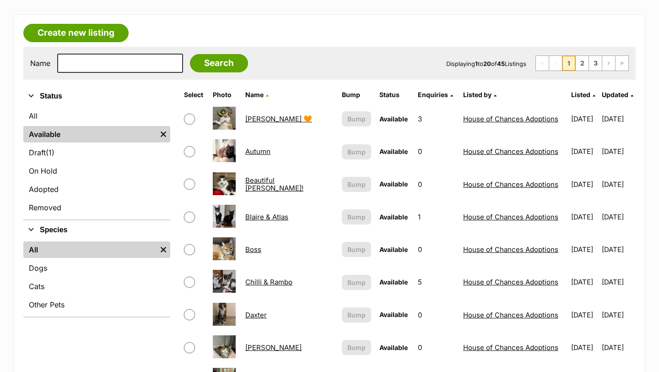
click at [265, 117] on link "[PERSON_NAME] 🧡" at bounding box center [278, 118] width 67 height 9
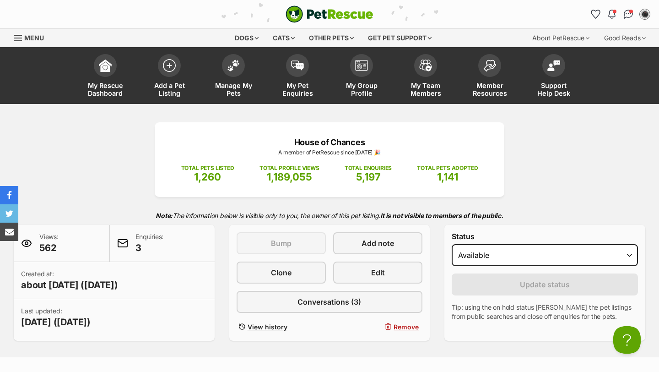
click at [347, 285] on div "This listing can be bumped [DATE] Bump Add note Clone Edit Conversations (3) Vi…" at bounding box center [330, 282] width 186 height 101
click at [354, 274] on link "Edit" at bounding box center [377, 272] width 89 height 22
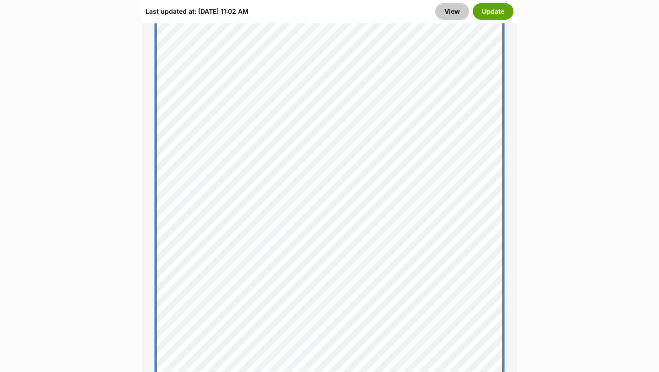
scroll to position [751, 0]
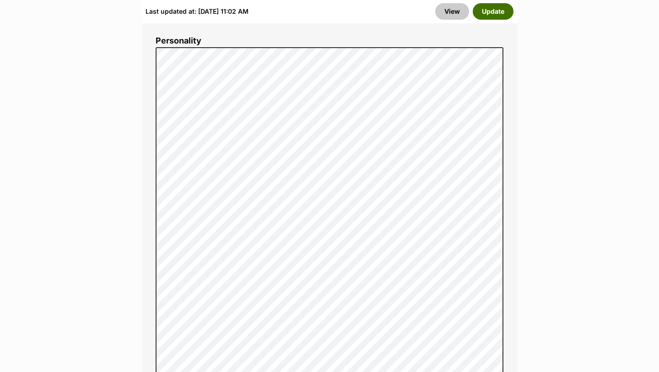
click at [502, 15] on button "Update" at bounding box center [493, 11] width 41 height 16
